Goal: Task Accomplishment & Management: Complete application form

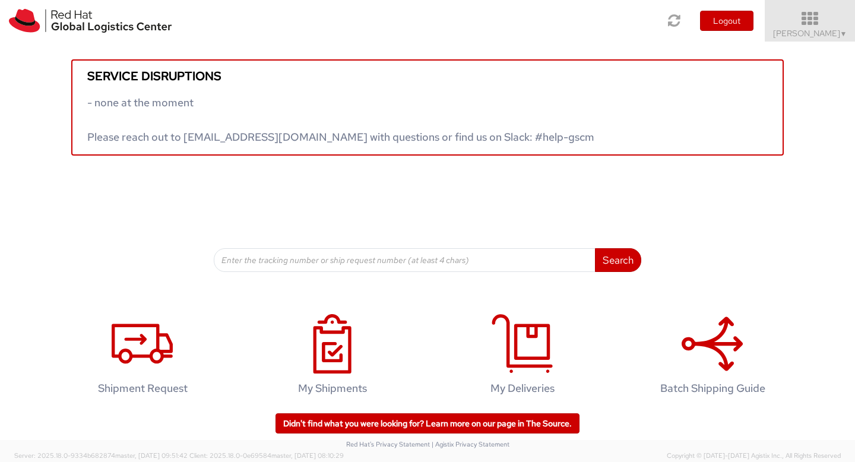
click at [828, 11] on icon at bounding box center [811, 19] width 104 height 17
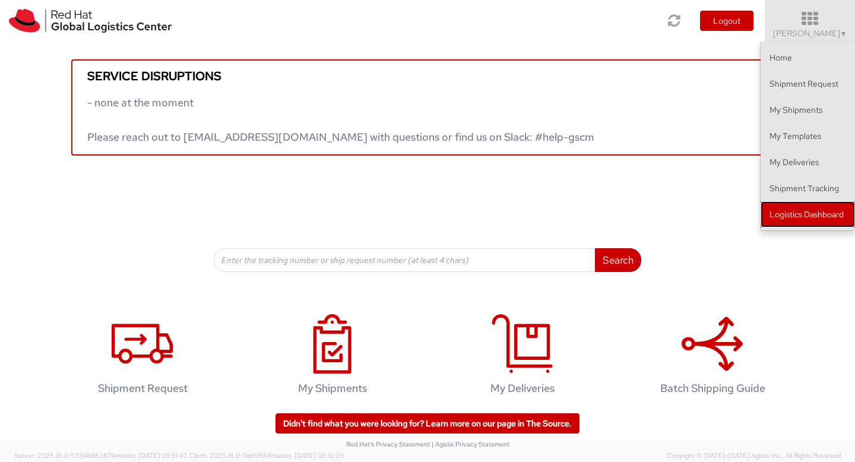
click at [816, 214] on link "Logistics Dashboard" at bounding box center [808, 214] width 94 height 26
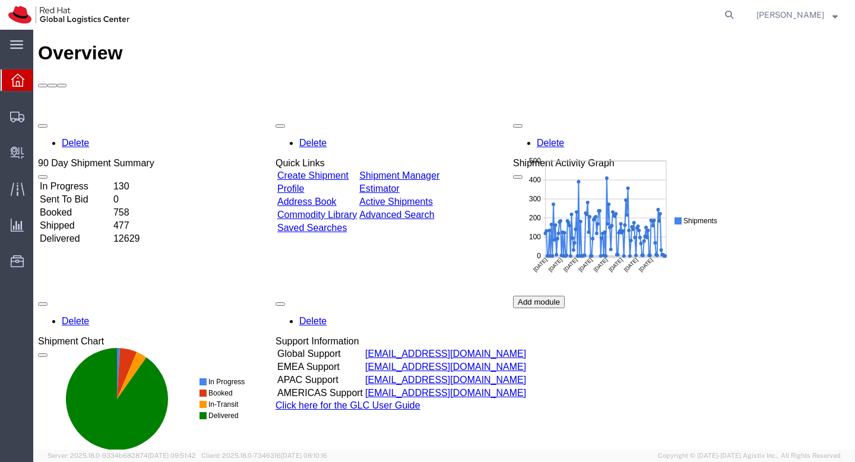
scroll to position [2, 0]
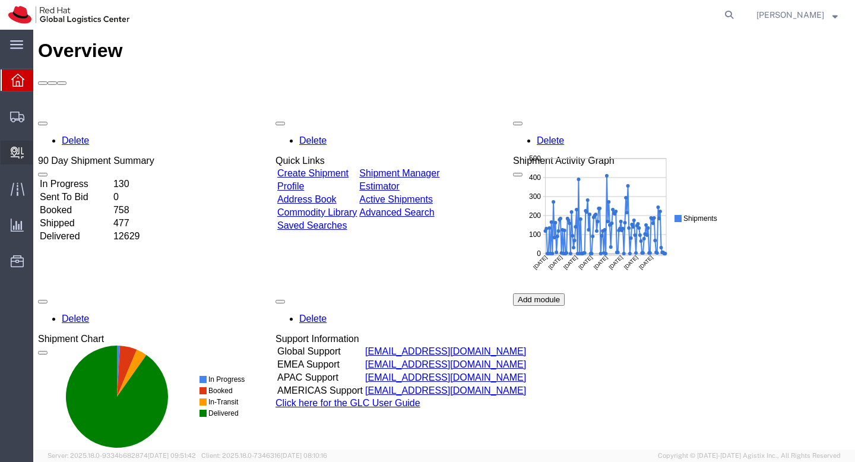
click at [0, 0] on span "Create Delivery" at bounding box center [0, 0] width 0 height 0
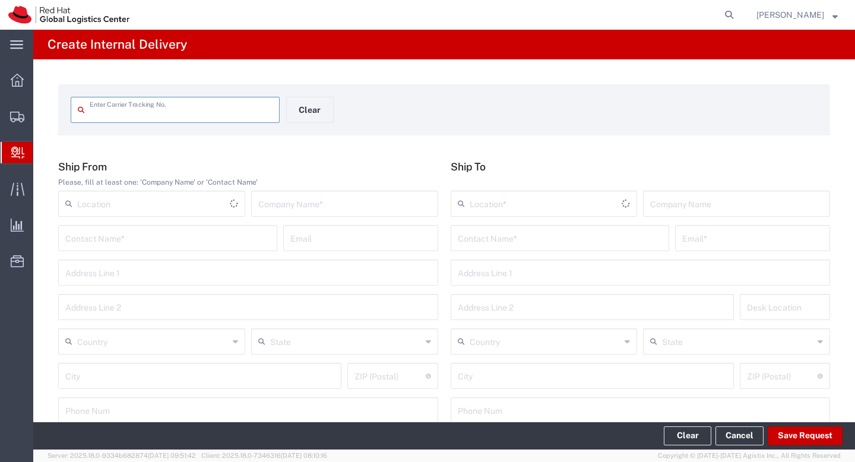
click at [194, 111] on input "text" at bounding box center [181, 109] width 183 height 21
type input "1"
type input "1132399892"
click at [106, 203] on input "text" at bounding box center [152, 202] width 151 height 21
type input "c"
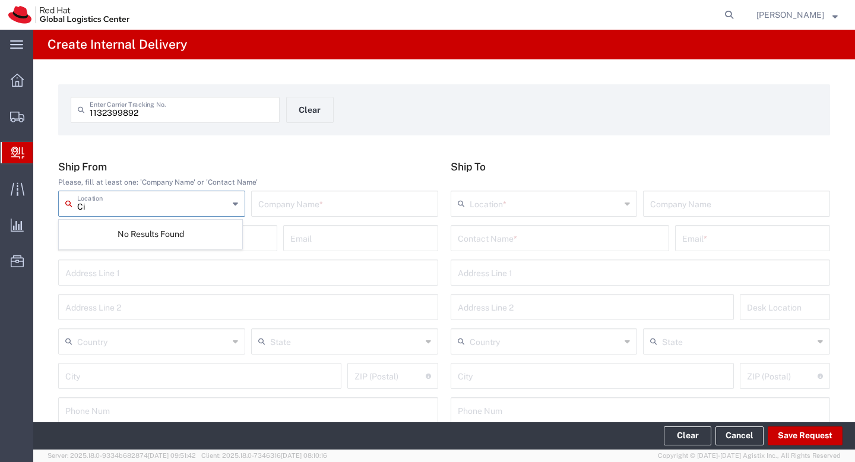
type input "C"
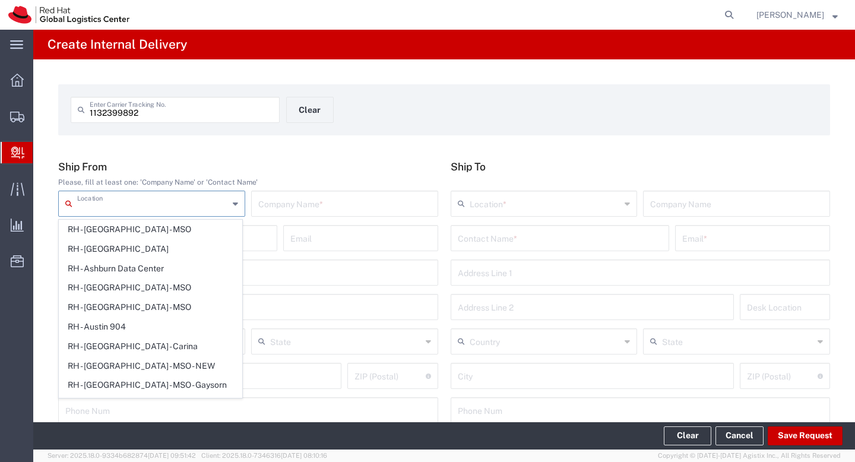
click at [285, 207] on input "text" at bounding box center [344, 202] width 173 height 21
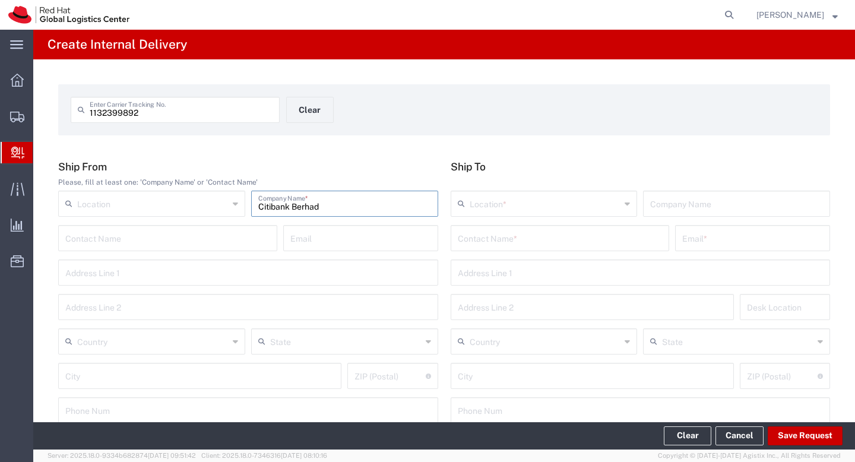
type input "Citibank Berhad"
click at [252, 268] on input "text" at bounding box center [248, 271] width 366 height 21
click at [271, 307] on input "text" at bounding box center [248, 306] width 366 height 21
click at [270, 280] on input "level 19" at bounding box center [248, 271] width 366 height 21
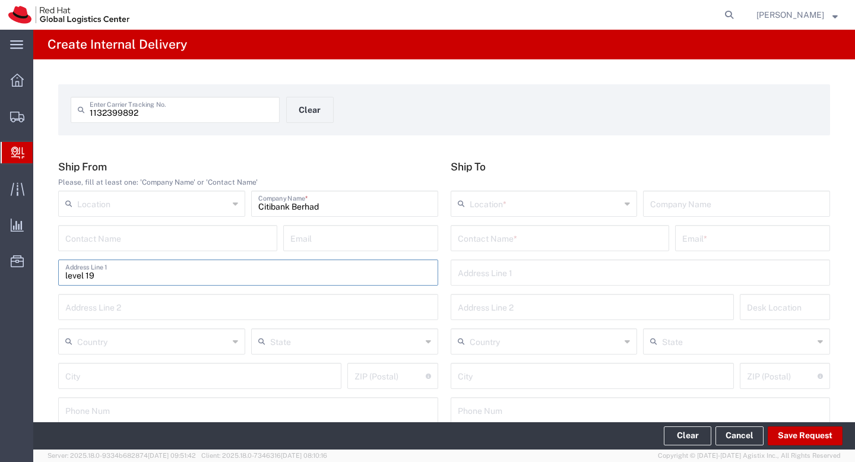
click at [270, 280] on input "level 19" at bounding box center [248, 271] width 366 height 21
type input "level 19 Menara Citibank"
click at [189, 305] on input "text" at bounding box center [248, 306] width 366 height 21
type input "[STREET_ADDRESS]"
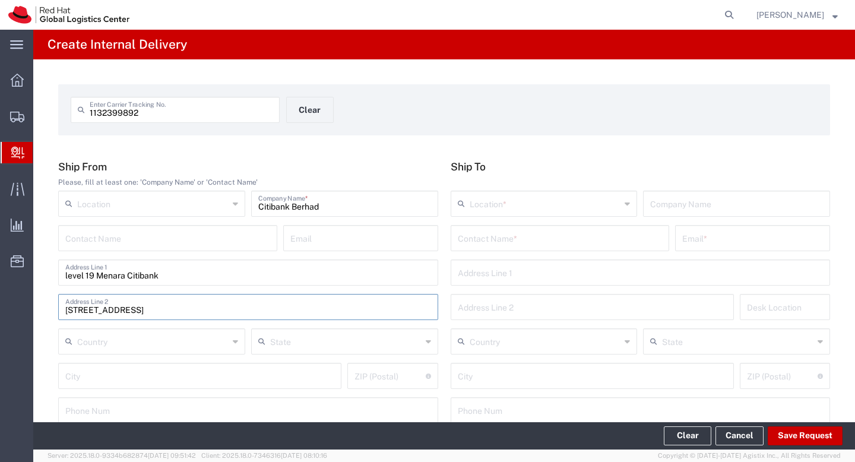
click at [129, 340] on input "text" at bounding box center [152, 340] width 151 height 21
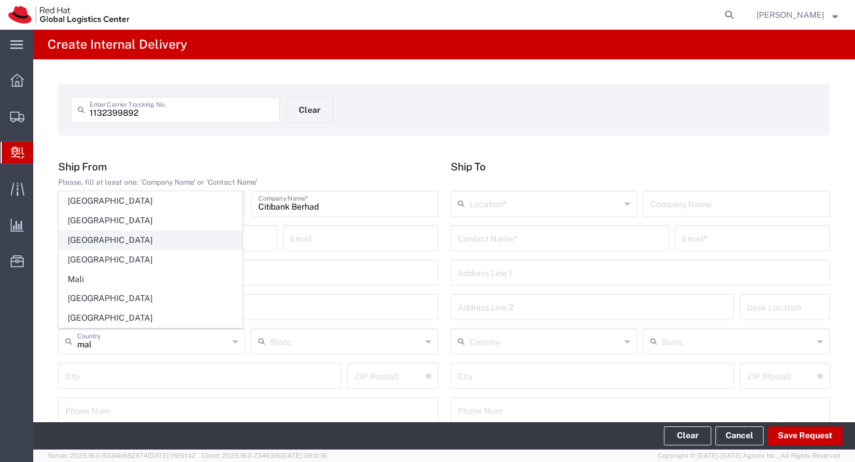
click at [148, 240] on span "[GEOGRAPHIC_DATA]" at bounding box center [150, 240] width 182 height 18
type input "[GEOGRAPHIC_DATA]"
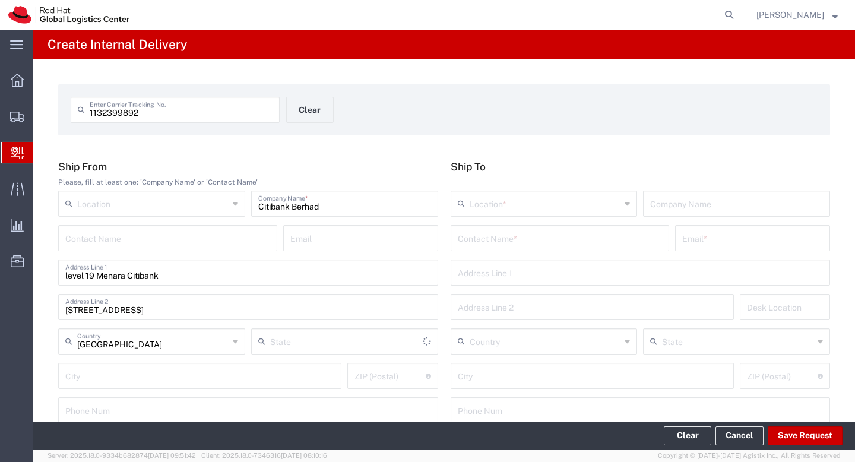
click at [283, 343] on input "text" at bounding box center [346, 340] width 153 height 21
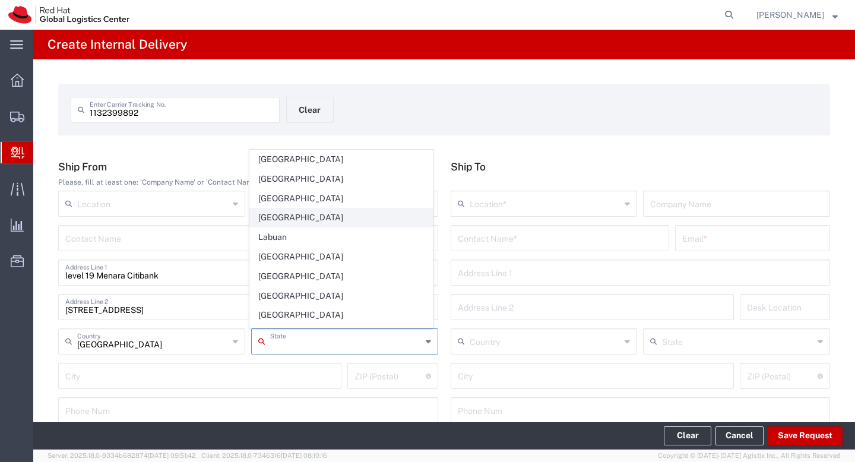
click at [320, 219] on span "[GEOGRAPHIC_DATA]" at bounding box center [341, 218] width 182 height 18
type input "[GEOGRAPHIC_DATA]"
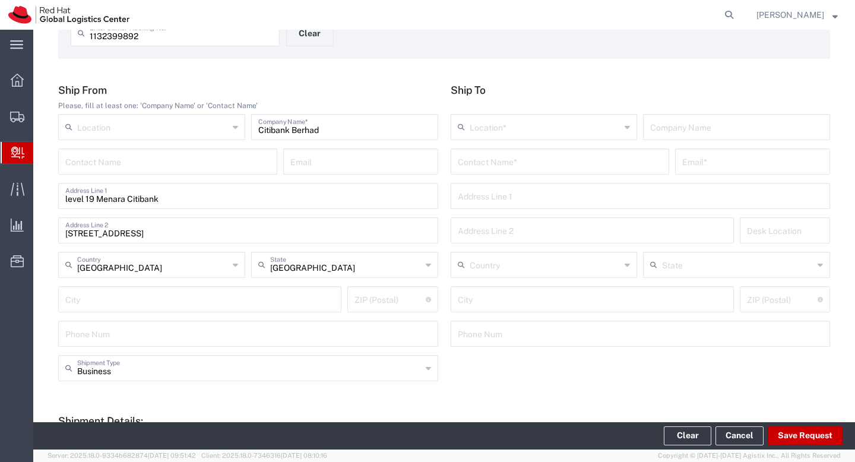
scroll to position [80, 0]
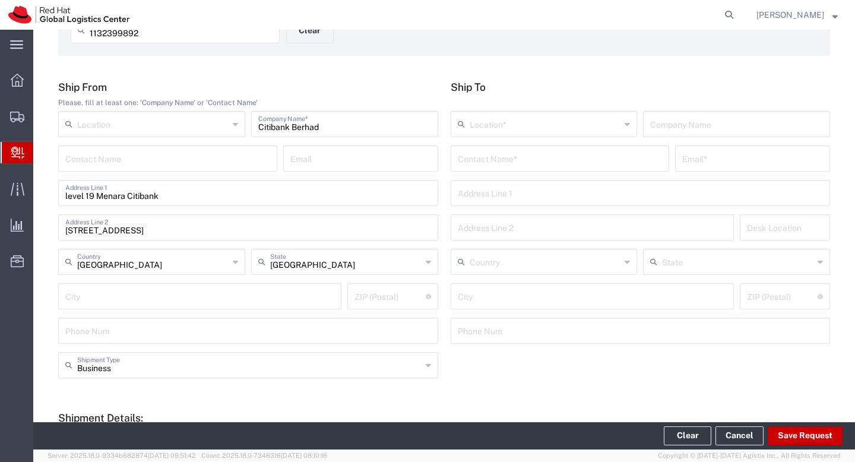
click at [220, 292] on input "text" at bounding box center [199, 295] width 269 height 21
type input "[GEOGRAPHIC_DATA]"
type input "[EMAIL_ADDRESS][DOMAIN_NAME]"
type input "[GEOGRAPHIC_DATA] of [GEOGRAPHIC_DATA]"
type input "59200"
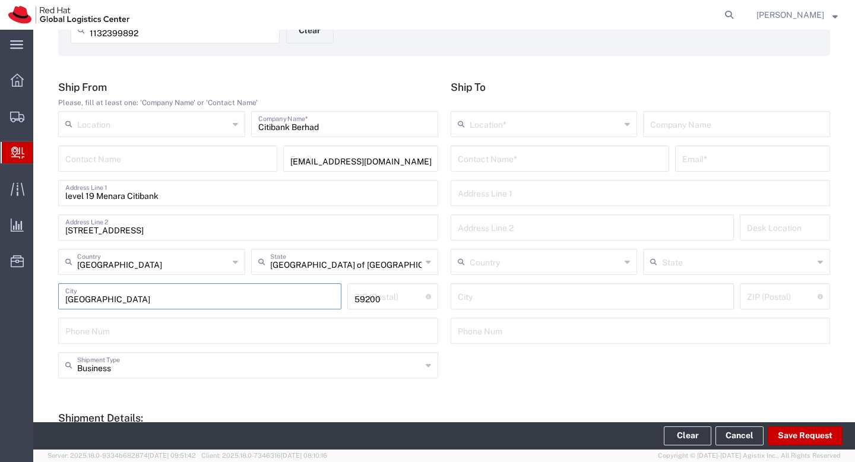
type input "01137340643"
click at [298, 363] on input "text" at bounding box center [249, 364] width 345 height 21
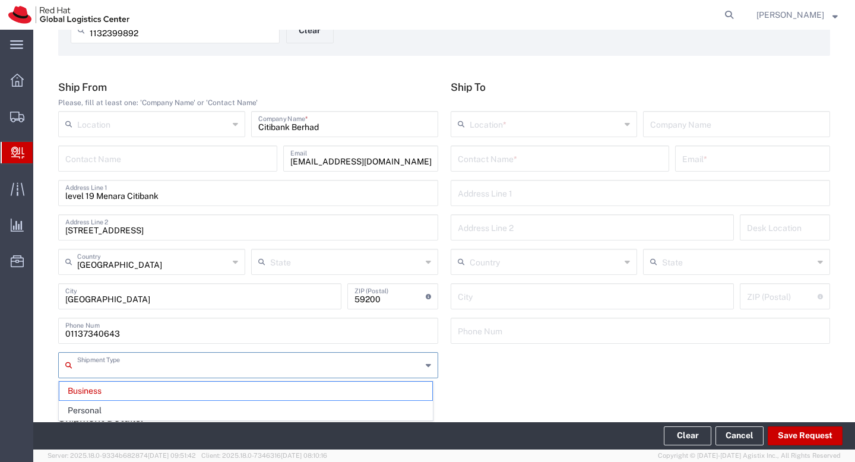
type input "[GEOGRAPHIC_DATA]"
click at [352, 265] on input "[GEOGRAPHIC_DATA]" at bounding box center [345, 261] width 151 height 21
type input "Business"
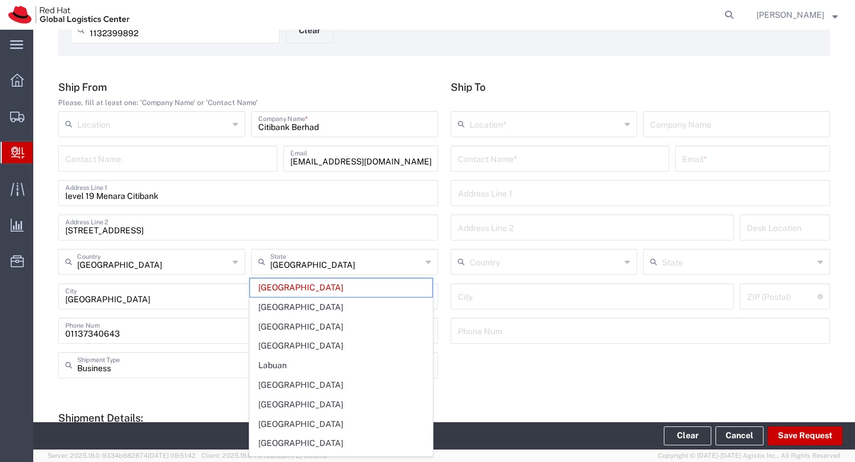
click at [510, 378] on div "Business Shipment Type Business Personal" at bounding box center [444, 369] width 785 height 34
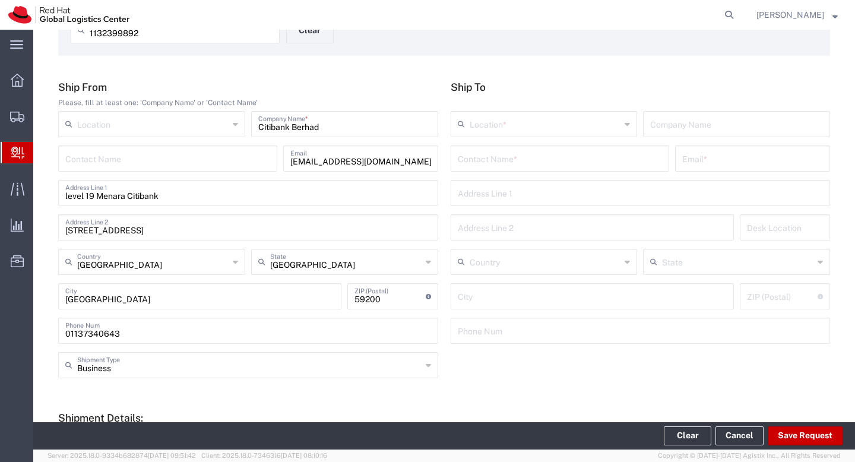
click at [407, 296] on input "undefined" at bounding box center [390, 295] width 71 height 21
type input "5"
type input "50450"
click at [464, 370] on div "Business Shipment Type Business Personal" at bounding box center [444, 369] width 785 height 34
click at [248, 333] on input "01137340643" at bounding box center [248, 330] width 366 height 21
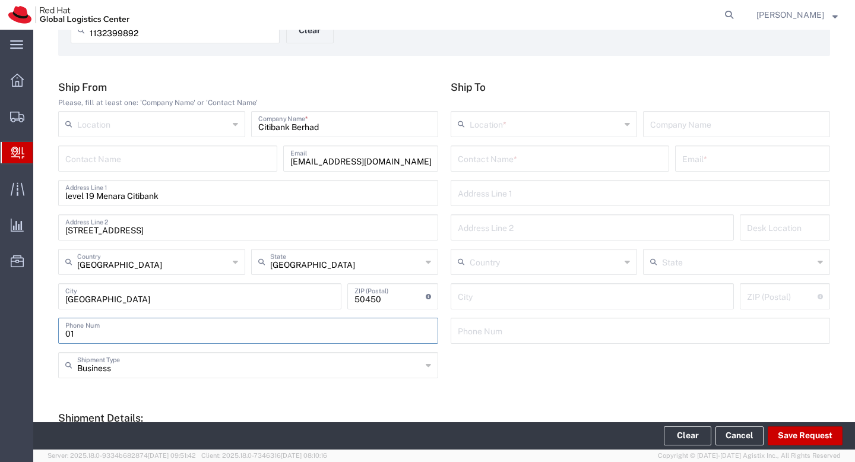
type input "0"
click at [258, 377] on div "Business Shipment Type" at bounding box center [248, 365] width 380 height 26
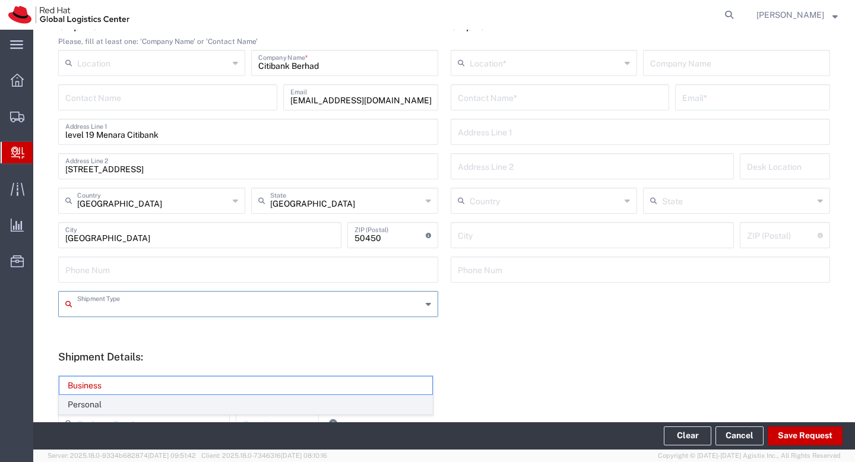
scroll to position [149, 0]
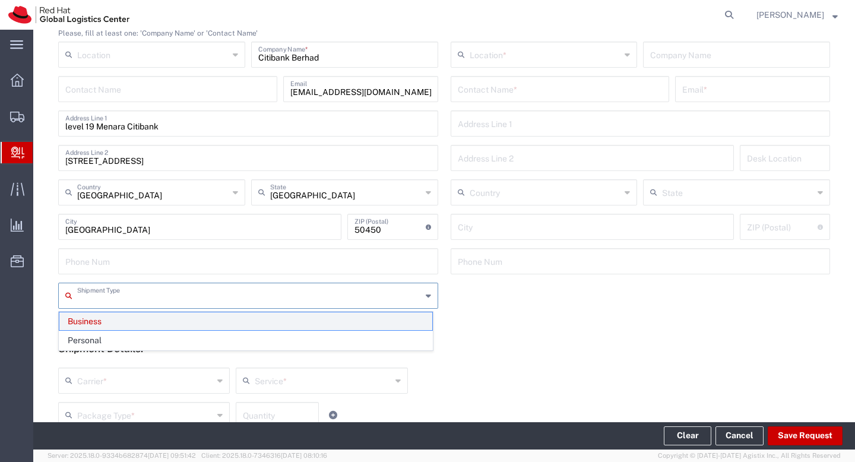
click at [162, 327] on span "Business" at bounding box center [245, 321] width 373 height 18
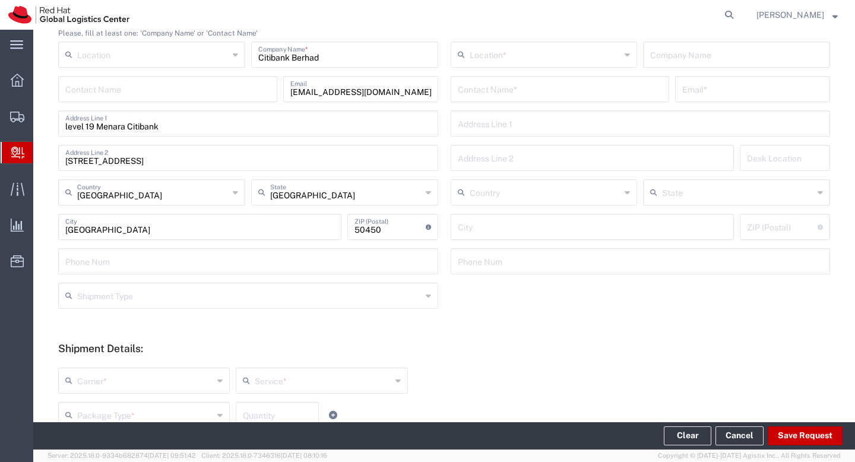
scroll to position [241, 0]
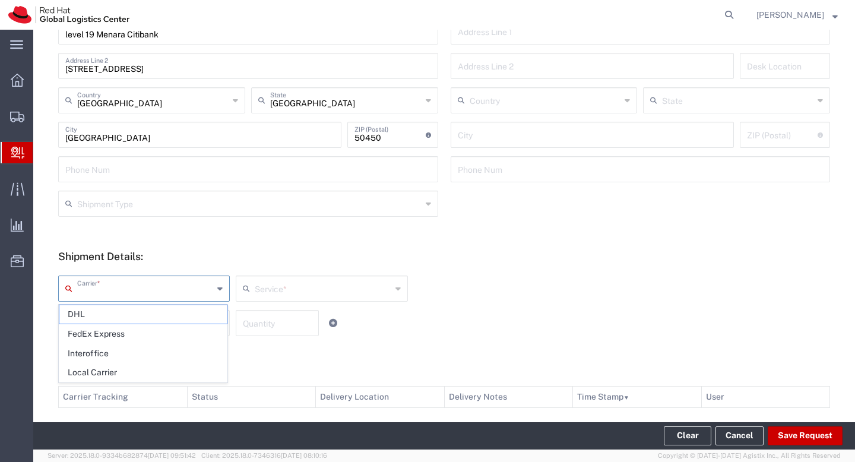
click at [101, 288] on input "text" at bounding box center [145, 287] width 136 height 21
click at [123, 318] on span "DHL" at bounding box center [143, 314] width 168 height 18
type input "DHL"
click at [310, 298] on input "text" at bounding box center [323, 287] width 137 height 21
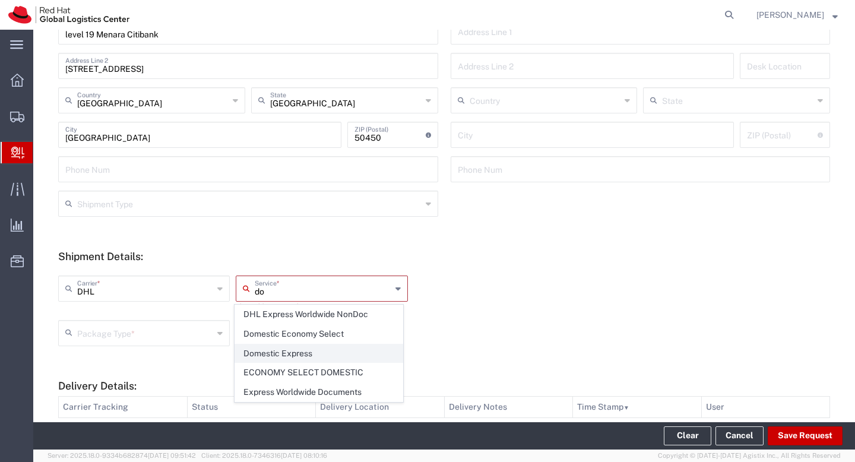
click at [312, 350] on span "Domestic Express" at bounding box center [319, 354] width 168 height 18
type input "Domestic Express"
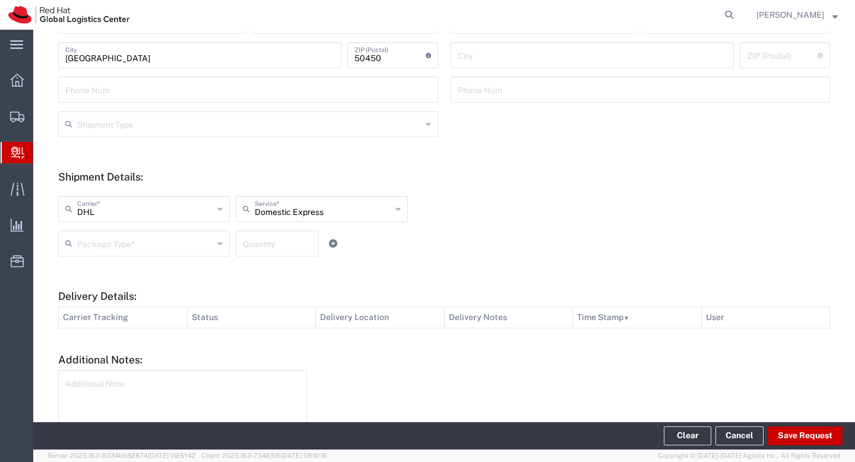
scroll to position [324, 0]
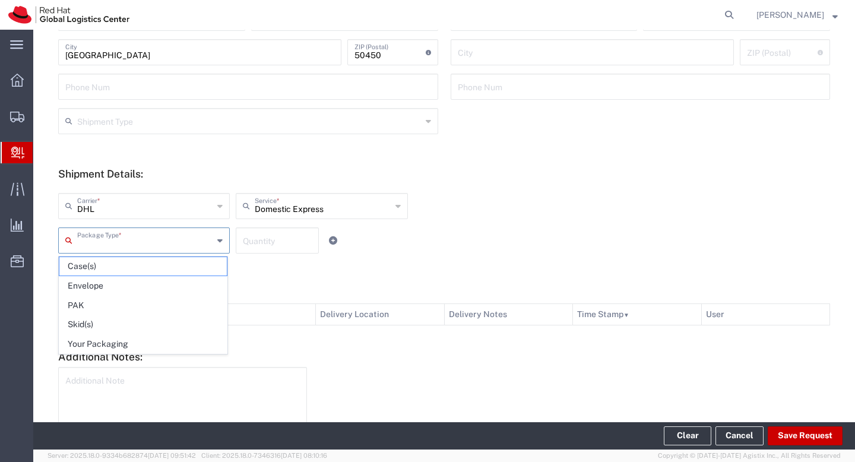
click at [185, 250] on input "text" at bounding box center [145, 239] width 136 height 21
click at [165, 282] on span "Envelope" at bounding box center [143, 286] width 168 height 18
type input "Envelope"
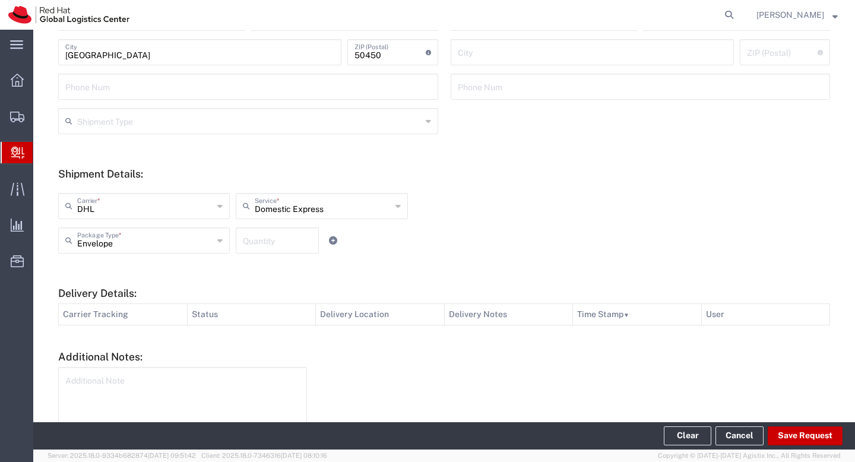
click at [272, 239] on input "number" at bounding box center [277, 239] width 69 height 21
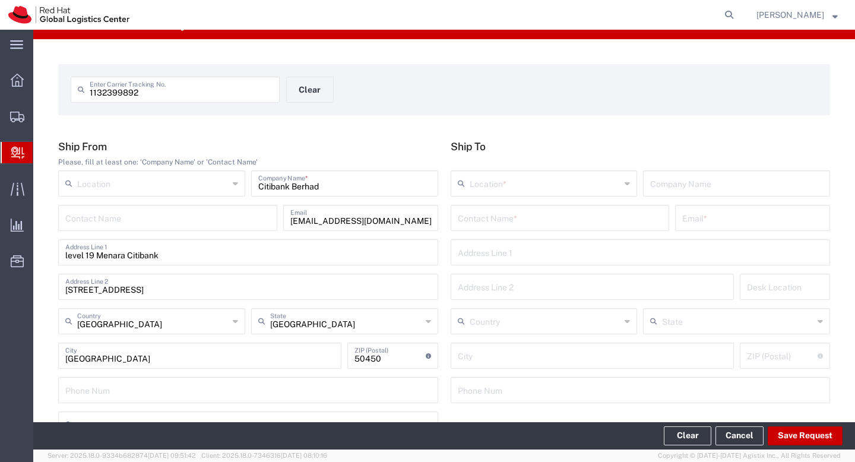
scroll to position [0, 0]
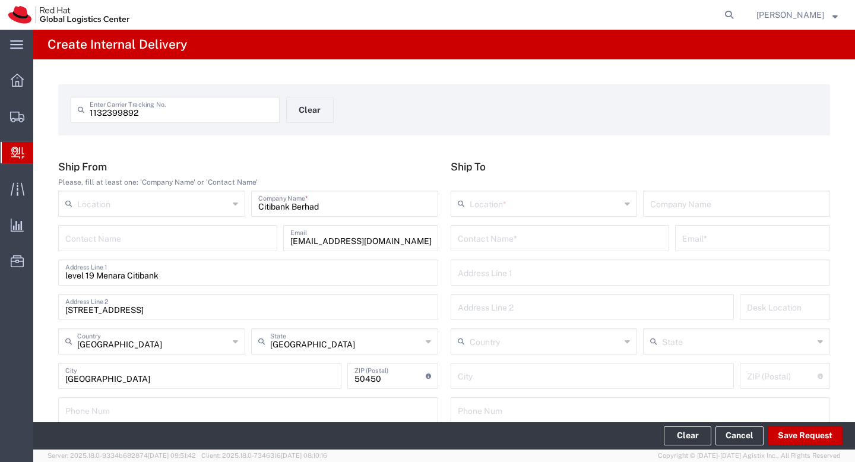
type input "1"
click at [488, 207] on input "text" at bounding box center [545, 202] width 151 height 21
type input "r"
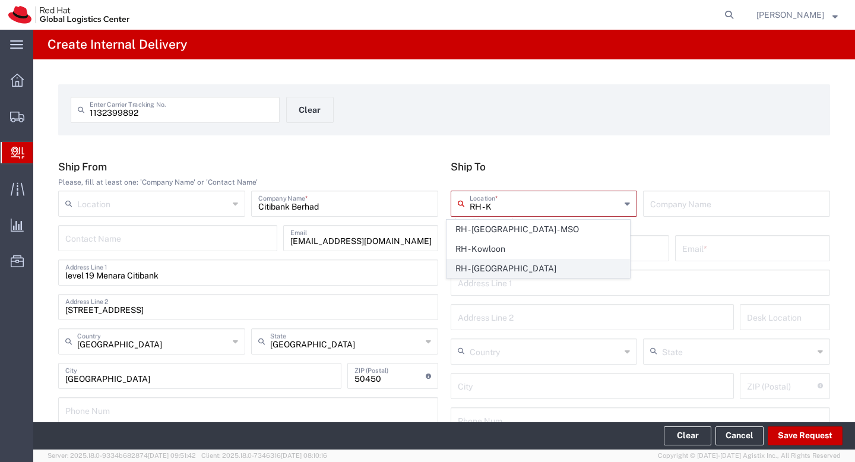
click at [507, 268] on span "RH - [GEOGRAPHIC_DATA]" at bounding box center [538, 269] width 182 height 18
type input "RH - [GEOGRAPHIC_DATA]"
type input "Red Hat Malaysia Sdn Bhd"
type input "Suite [GEOGRAPHIC_DATA]"
type input "MV City, [PERSON_NAME]"
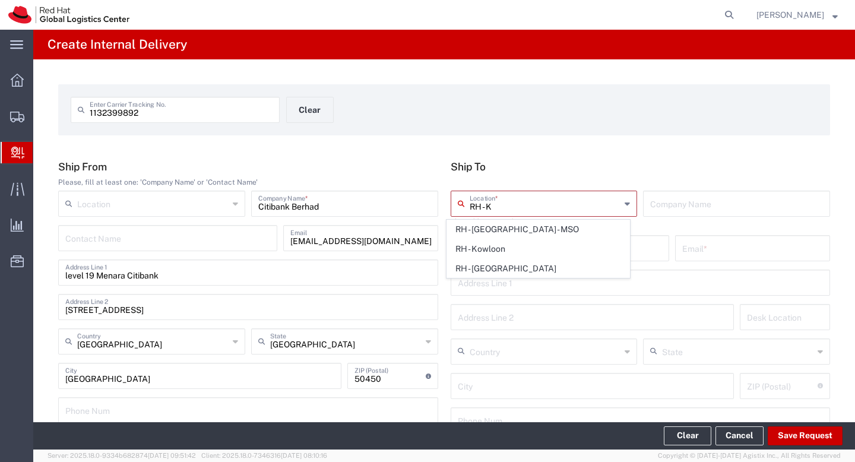
type input "[GEOGRAPHIC_DATA]"
type input "59200"
type input "60327330501"
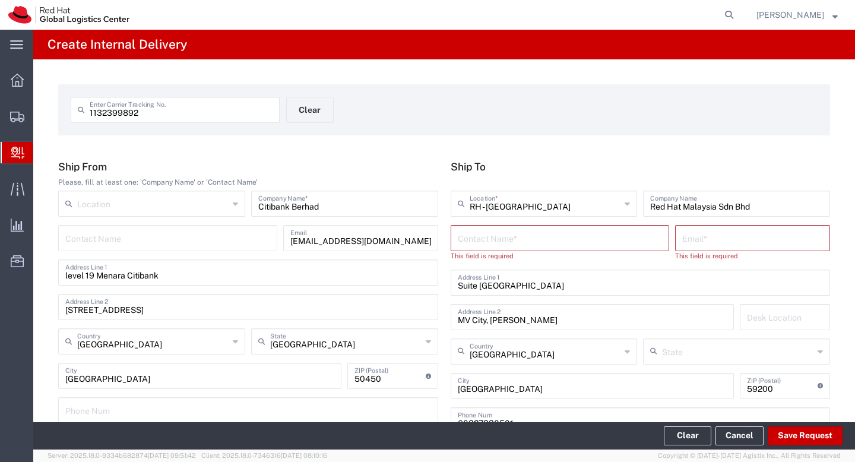
click at [524, 241] on input "text" at bounding box center [560, 237] width 205 height 21
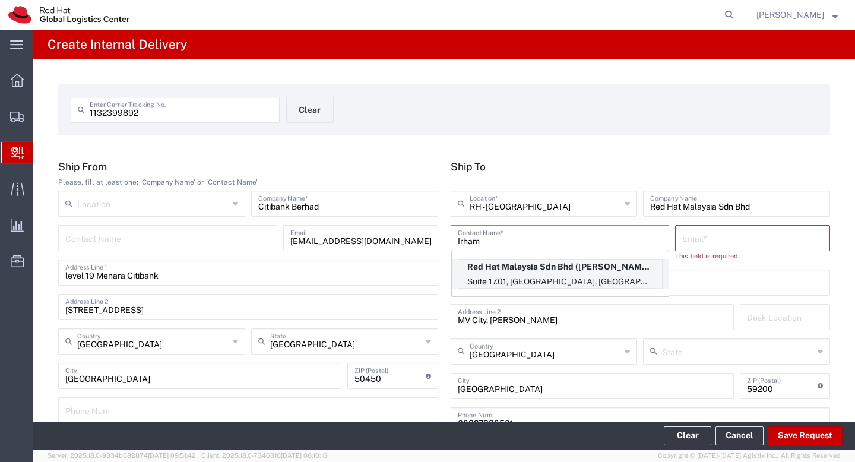
click at [547, 273] on p "Red Hat Malaysia Sdn Bhd ([PERSON_NAME]), [EMAIL_ADDRESS][DOMAIN_NAME]" at bounding box center [561, 267] width 204 height 15
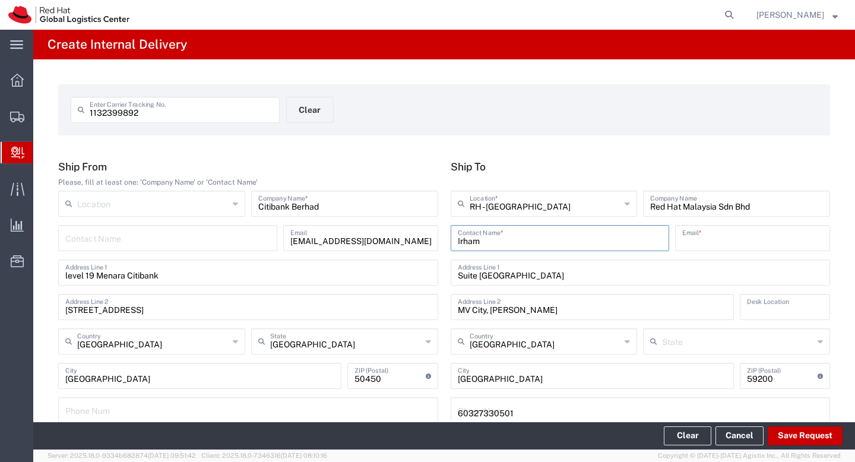
type input "[PERSON_NAME]"
type input "[EMAIL_ADDRESS][DOMAIN_NAME]"
type input "FLEX"
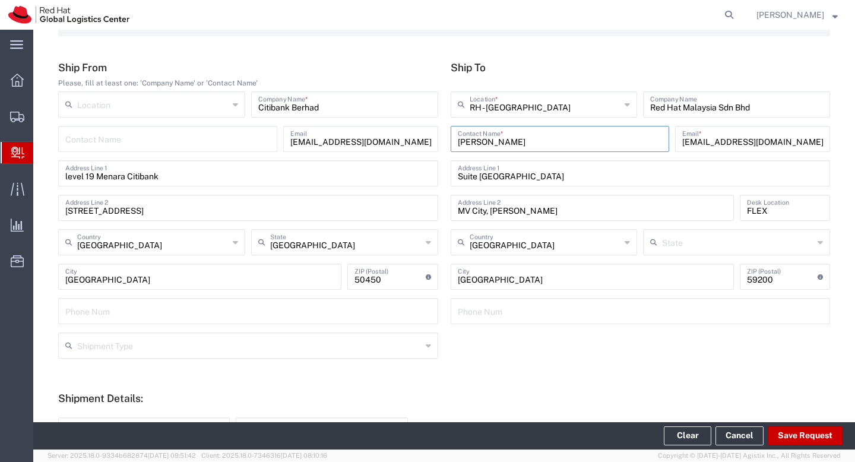
scroll to position [207, 0]
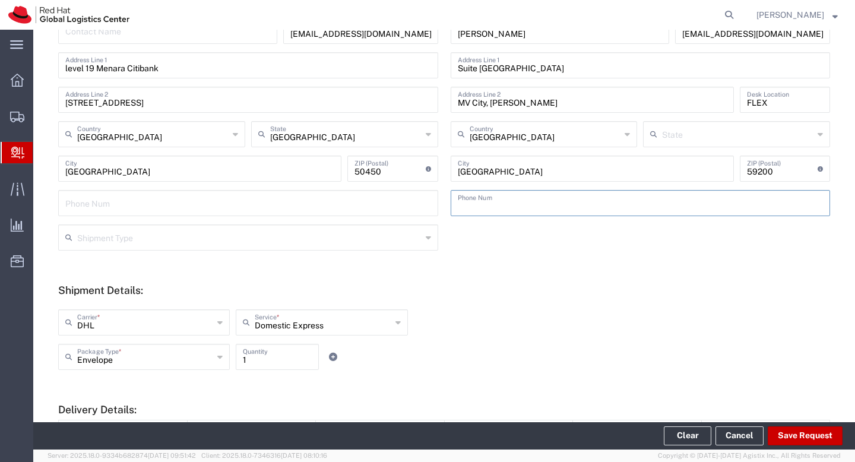
click at [544, 207] on input "tel" at bounding box center [641, 202] width 366 height 21
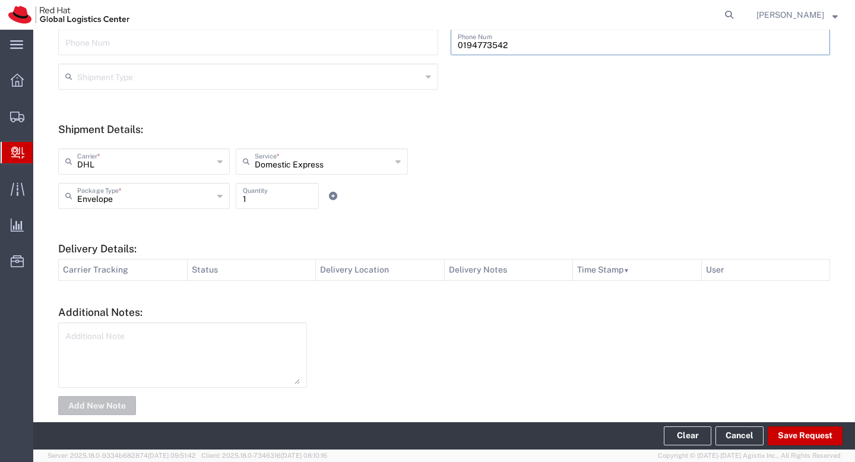
scroll to position [388, 0]
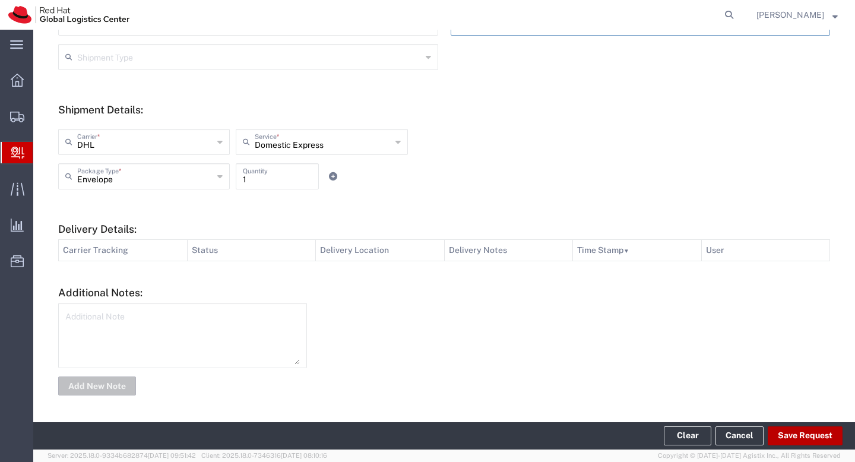
type input "0194773542"
click at [828, 431] on button "Save Request" at bounding box center [805, 436] width 75 height 19
type input "[GEOGRAPHIC_DATA]"
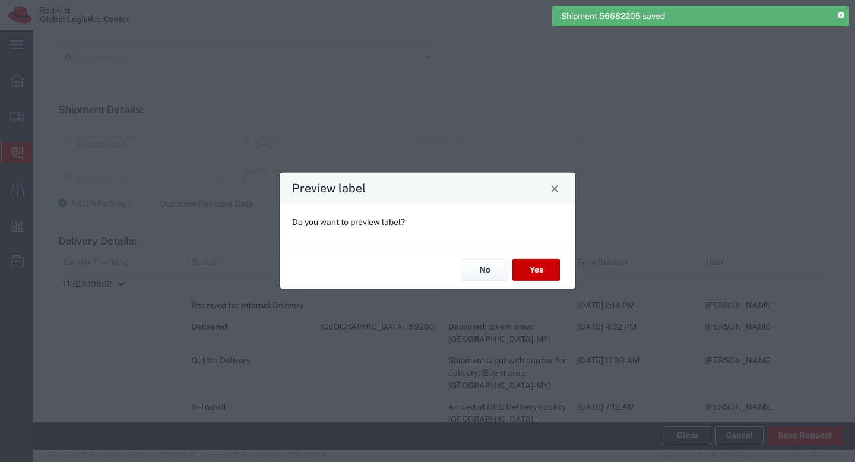
type input "Envelope"
type input "Domestic Express"
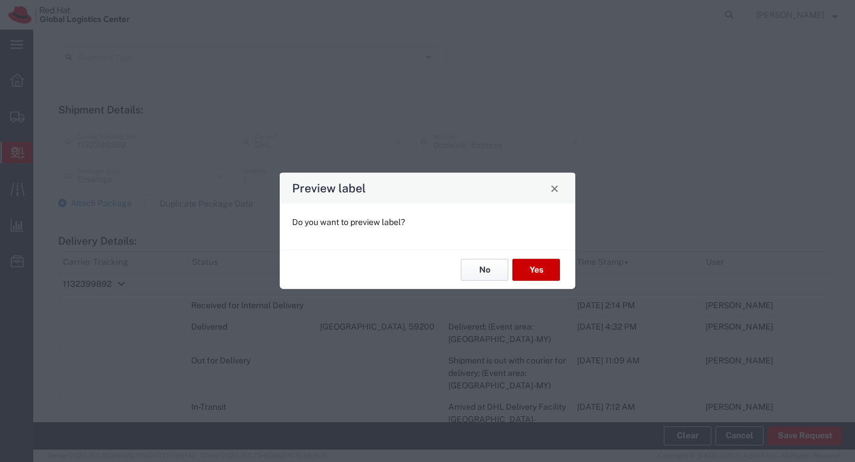
click at [474, 265] on button "No" at bounding box center [485, 270] width 48 height 22
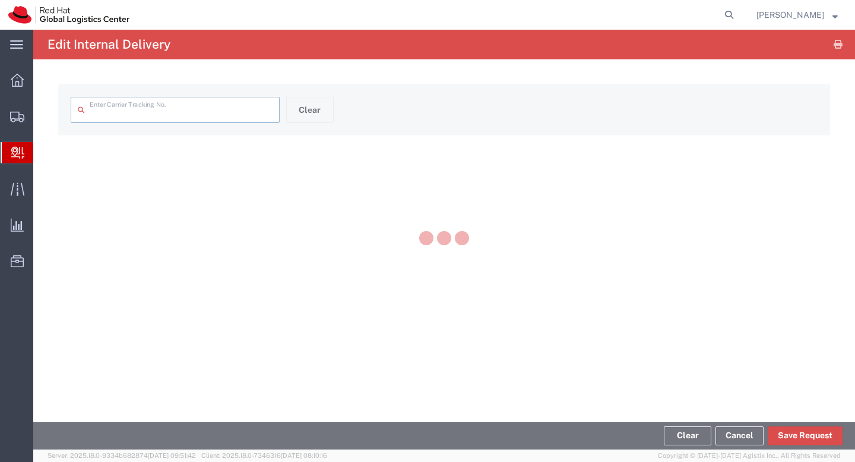
type input "1132399892"
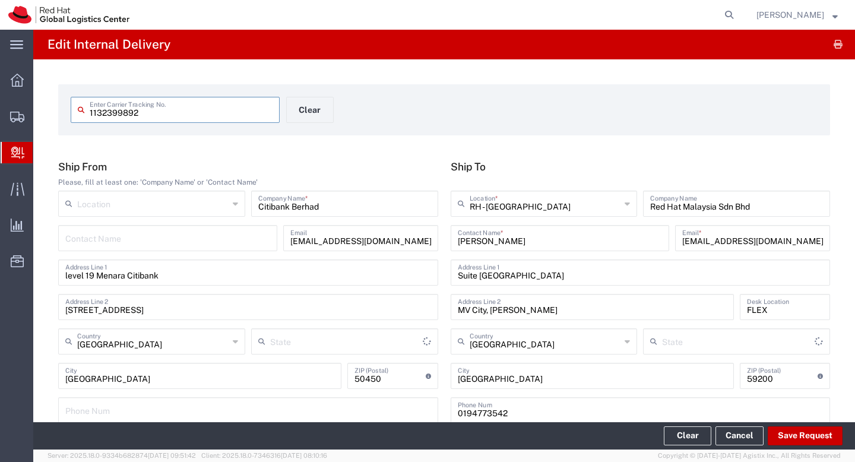
type input "Domestic Express"
type input "Envelope"
type input "[GEOGRAPHIC_DATA]"
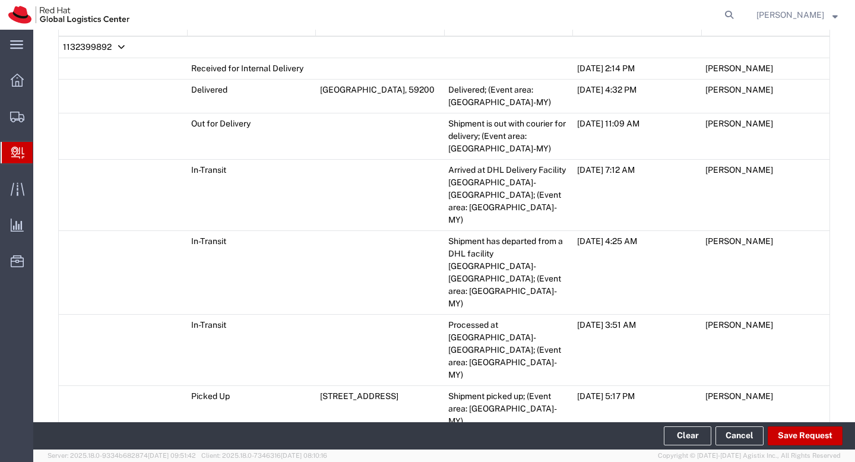
scroll to position [742, 0]
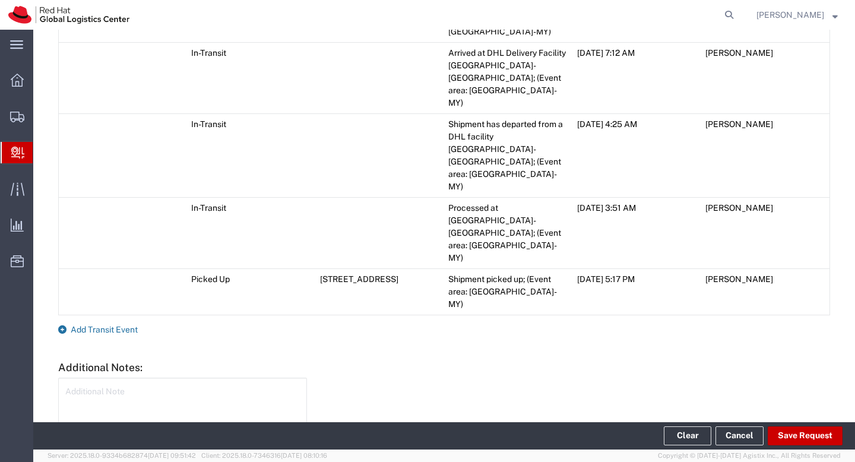
click at [84, 325] on span "Add Transit Event" at bounding box center [104, 330] width 67 height 10
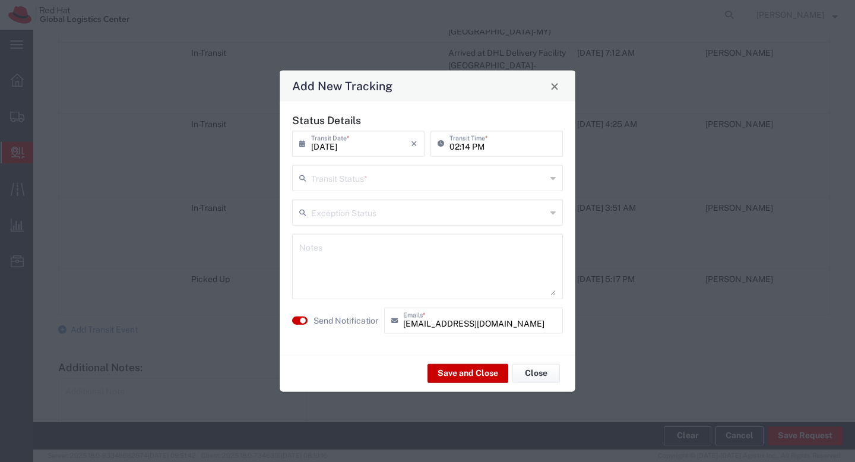
click at [400, 182] on input "text" at bounding box center [428, 177] width 235 height 21
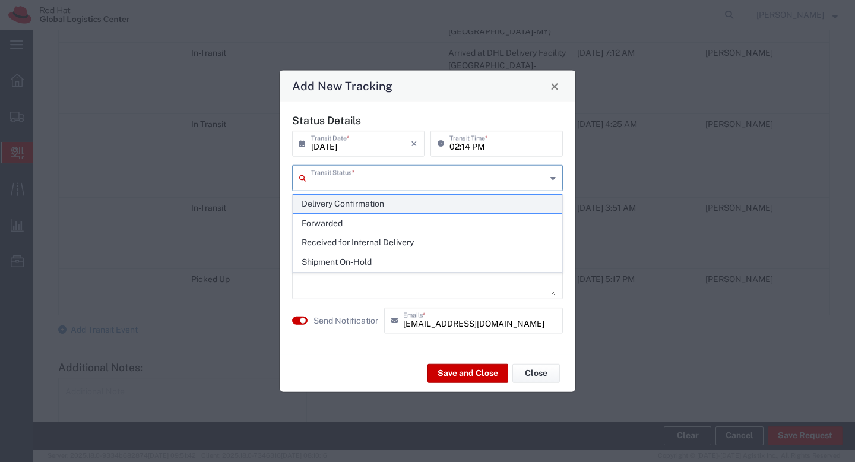
click at [399, 203] on span "Delivery Confirmation" at bounding box center [427, 204] width 269 height 18
type input "Delivery Confirmation"
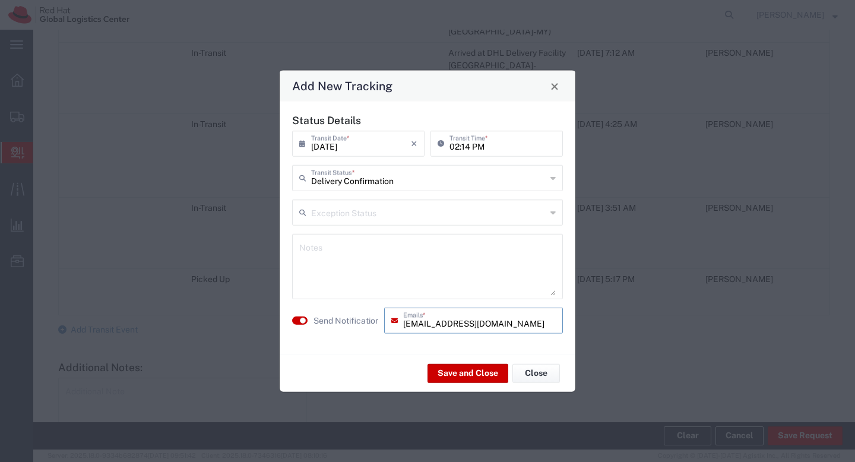
drag, startPoint x: 498, startPoint y: 321, endPoint x: 400, endPoint y: 326, distance: 97.5
click at [400, 326] on div "[EMAIL_ADDRESS][DOMAIN_NAME] Emails *" at bounding box center [473, 321] width 179 height 26
type input "[EMAIL_ADDRESS][DOMAIN_NAME]"
click at [468, 378] on button "Save and Close" at bounding box center [468, 373] width 81 height 19
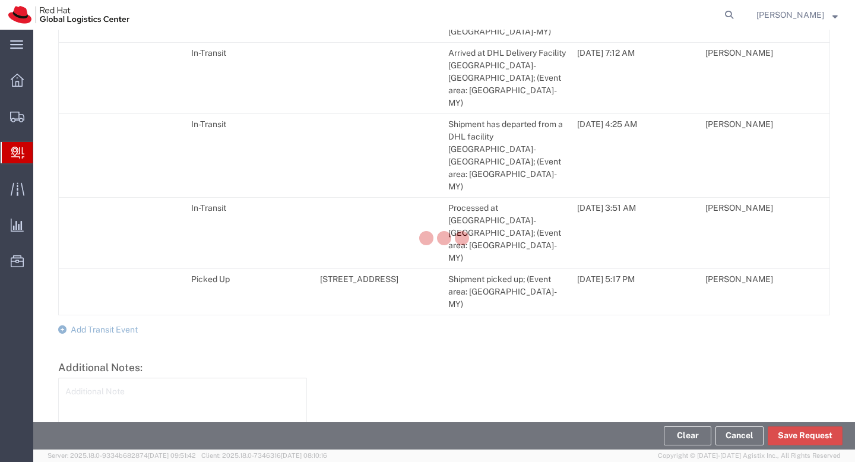
scroll to position [763, 0]
